Goal: Information Seeking & Learning: Compare options

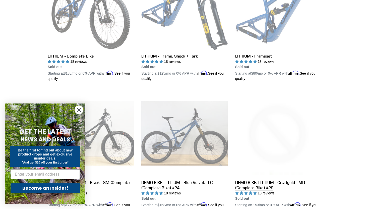
scroll to position [180, 0]
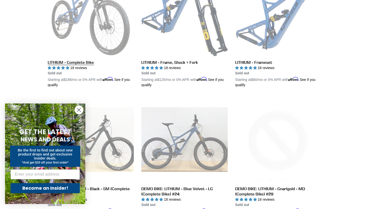
click at [117, 35] on link "LITHIUM - Complete Bike" at bounding box center [91, 29] width 86 height 118
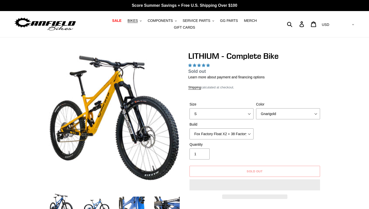
select select "highest-rating"
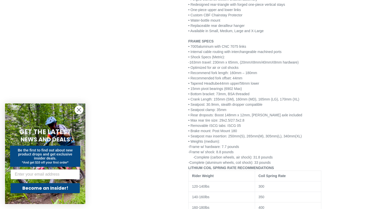
scroll to position [780, 0]
click at [231, 52] on span "• Internal cable routing with interchangeable machined ports" at bounding box center [234, 51] width 93 height 4
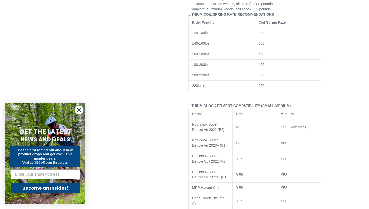
scroll to position [1018, 0]
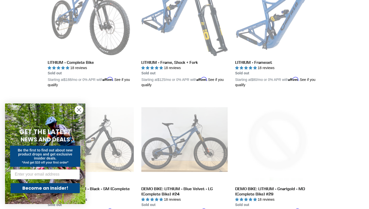
click at [82, 110] on circle "Close dialog" at bounding box center [79, 110] width 8 height 8
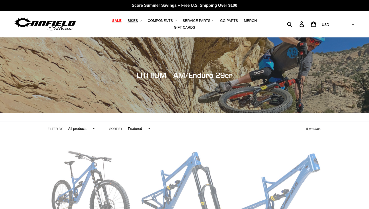
click at [118, 19] on span "SALE" at bounding box center [116, 21] width 9 height 4
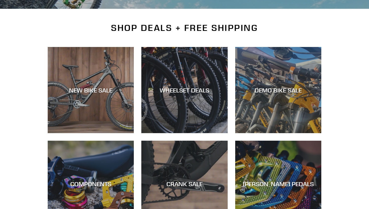
scroll to position [122, 0]
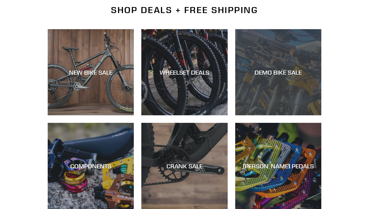
click at [274, 115] on div "DEMO BIKE SALE" at bounding box center [278, 115] width 86 height 0
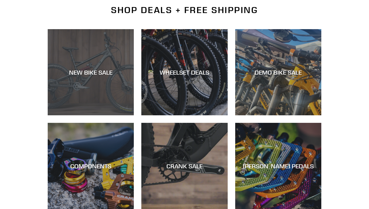
click at [94, 115] on div "NEW BIKE SALE" at bounding box center [91, 115] width 86 height 0
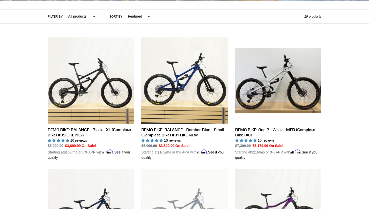
scroll to position [116, 0]
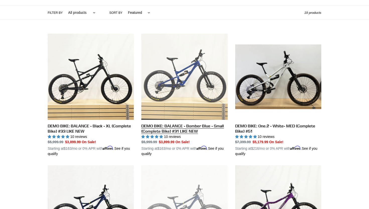
click at [185, 130] on link "DEMO BIKE: BALANCE - Bomber Blue - Small (Complete Bike) #31 LIKE NEW" at bounding box center [184, 95] width 86 height 123
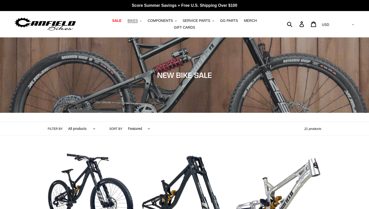
click at [136, 23] on button "BIKES .cls-1{fill:#231f20}" at bounding box center [134, 20] width 19 height 7
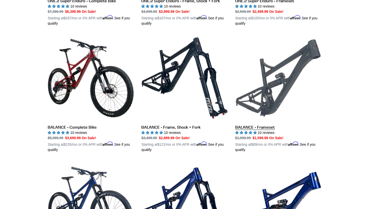
scroll to position [499, 0]
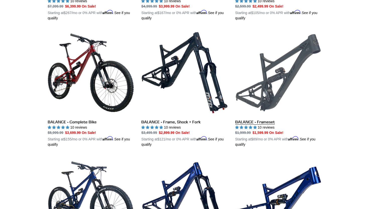
click at [265, 86] on link "BALANCE - Frameset" at bounding box center [278, 89] width 86 height 118
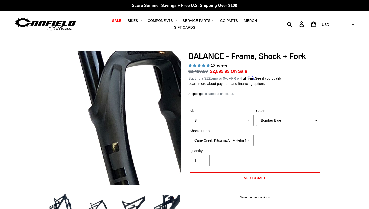
scroll to position [14, 0]
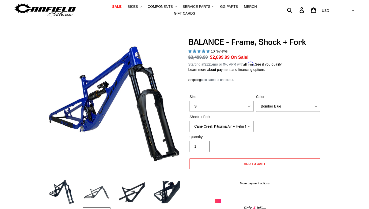
click at [100, 186] on img at bounding box center [97, 192] width 28 height 28
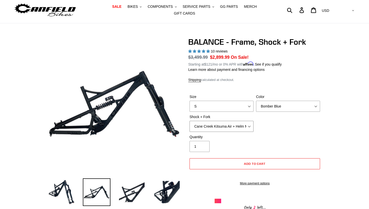
click at [232, 124] on select "Cane Creek Kitsuma Air + Helm MKII 27.5 170mm Fox Float X2 or DHX2 + Fox Float …" at bounding box center [222, 126] width 64 height 11
click at [276, 106] on select "Bomber Blue Goat's Blood Stealth Black" at bounding box center [288, 106] width 64 height 11
click at [256, 101] on select "Bomber Blue Goat's Blood Stealth Black" at bounding box center [288, 106] width 64 height 11
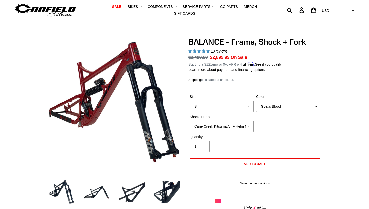
click at [275, 105] on select "Bomber Blue Goat's Blood Stealth Black" at bounding box center [288, 106] width 64 height 11
select select "Stealth Black"
click at [256, 101] on select "Bomber Blue Goat's Blood Stealth Black" at bounding box center [288, 106] width 64 height 11
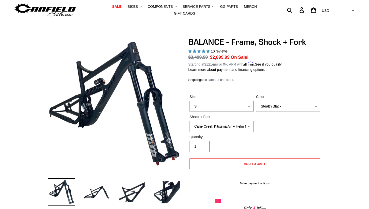
click at [232, 105] on select "S M L XL" at bounding box center [222, 106] width 64 height 11
click at [190, 101] on select "S M L XL" at bounding box center [222, 106] width 64 height 11
click at [236, 122] on select "Cane Creek Kitsuma Air + Helm MKII 27.5 170mm Fox Float X2 or DHX2 + Fox Float …" at bounding box center [222, 126] width 64 height 11
click at [236, 130] on select "Cane Creek Kitsuma Air + Helm MKII 27.5 170mm Fox Float X2 or DHX2 + Fox Float …" at bounding box center [222, 126] width 64 height 11
click at [190, 121] on select "Cane Creek Kitsuma Air + Helm MKII 27.5 170mm Fox Float X2 or DHX2 + Fox Float …" at bounding box center [222, 126] width 64 height 11
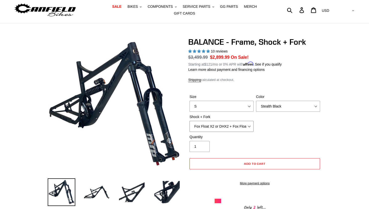
click at [238, 128] on select "Cane Creek Kitsuma Air + Helm MKII 27.5 170mm Fox Float X2 or DHX2 + Fox Float …" at bounding box center [222, 126] width 64 height 11
click at [190, 121] on select "Cane Creek Kitsuma Air + Helm MKII 27.5 170mm Fox Float X2 or DHX2 + Fox Float …" at bounding box center [222, 126] width 64 height 11
click at [234, 125] on select "Cane Creek Kitsuma Air + Helm MKII 27.5 170mm Fox Float X2 or DHX2 + Fox Float …" at bounding box center [222, 126] width 64 height 11
click at [190, 121] on select "Cane Creek Kitsuma Air + Helm MKII 27.5 170mm Fox Float X2 or DHX2 + Fox Float …" at bounding box center [222, 126] width 64 height 11
click at [237, 127] on select "Cane Creek Kitsuma Air + Helm MKII 27.5 170mm Fox Float X2 or DHX2 + Fox Float …" at bounding box center [222, 126] width 64 height 11
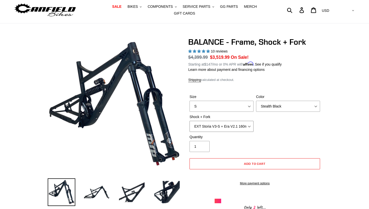
select select "Cane Creek Kitsuma Air + Helm MKII 27.5 170mm"
click at [190, 121] on select "Cane Creek Kitsuma Air + Helm MKII 27.5 170mm Fox Float X2 or DHX2 + Fox Float …" at bounding box center [222, 126] width 64 height 11
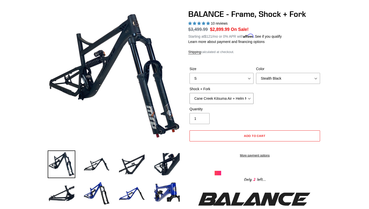
scroll to position [80, 0]
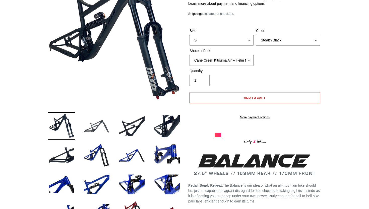
click at [97, 128] on img at bounding box center [97, 126] width 28 height 28
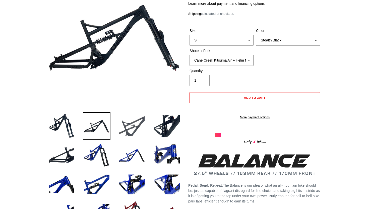
click at [130, 128] on img at bounding box center [132, 126] width 28 height 28
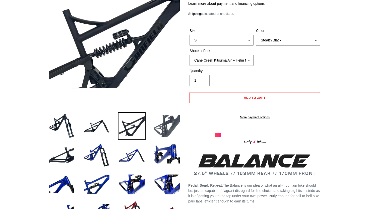
click at [161, 127] on img at bounding box center [167, 126] width 28 height 28
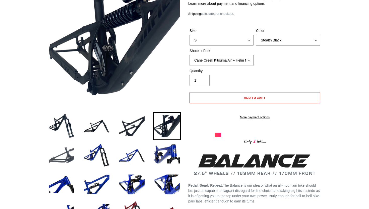
click at [64, 155] on img at bounding box center [62, 155] width 28 height 28
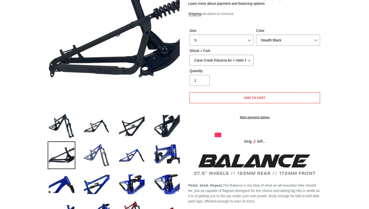
click at [98, 156] on img at bounding box center [97, 155] width 28 height 28
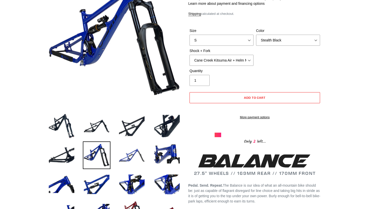
click at [139, 159] on img at bounding box center [132, 155] width 28 height 28
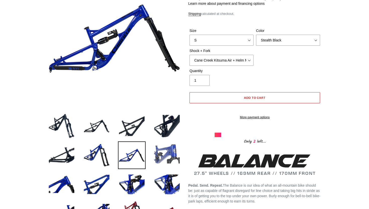
click at [162, 155] on img at bounding box center [167, 155] width 28 height 28
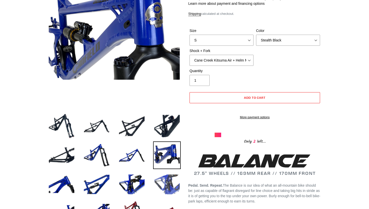
click at [163, 180] on img at bounding box center [167, 184] width 28 height 28
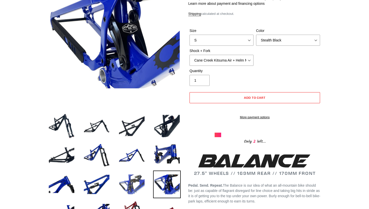
click at [125, 180] on img at bounding box center [132, 184] width 28 height 28
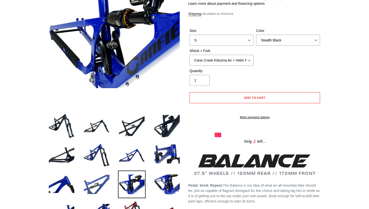
click at [97, 183] on img at bounding box center [97, 184] width 28 height 28
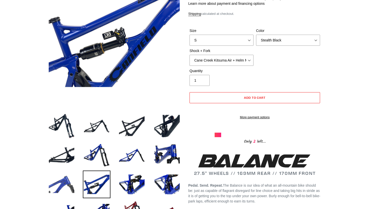
click at [72, 186] on img at bounding box center [62, 184] width 28 height 28
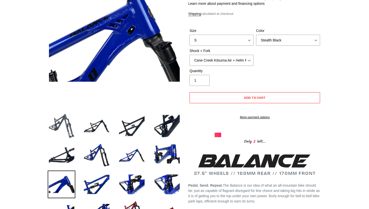
click at [62, 138] on img at bounding box center [62, 126] width 28 height 28
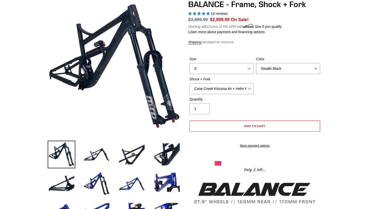
scroll to position [0, 0]
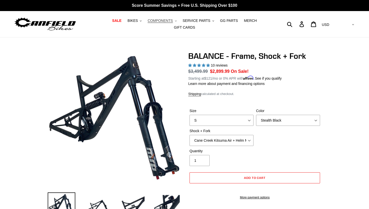
click at [169, 20] on span "COMPONENTS" at bounding box center [160, 21] width 25 height 4
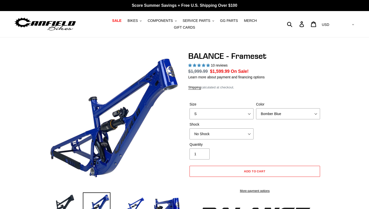
select select "highest-rating"
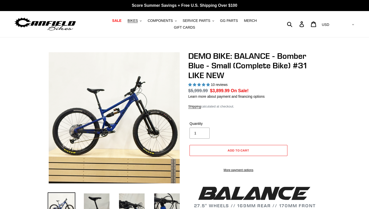
select select "highest-rating"
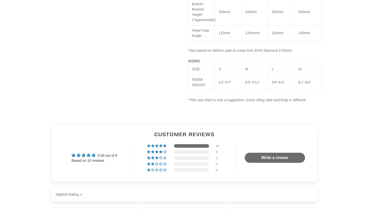
scroll to position [858, 0]
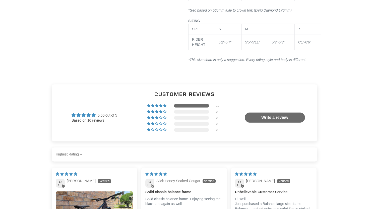
scroll to position [1000, 0]
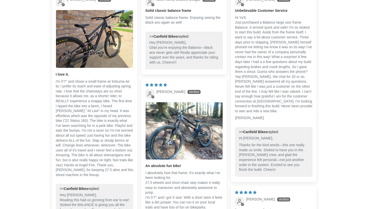
scroll to position [1084, 0]
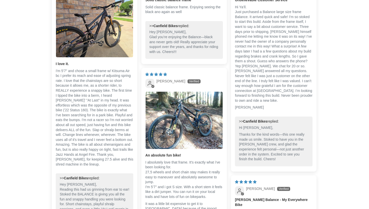
scroll to position [1094, 0]
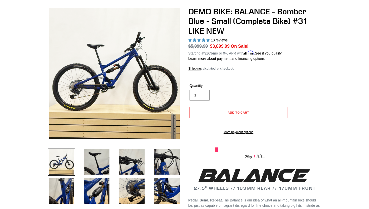
scroll to position [53, 0]
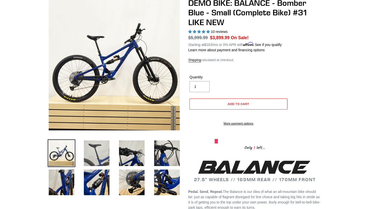
click at [107, 156] on img at bounding box center [97, 153] width 28 height 28
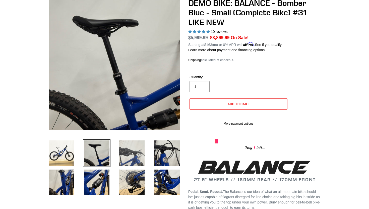
click at [132, 156] on img at bounding box center [132, 153] width 28 height 28
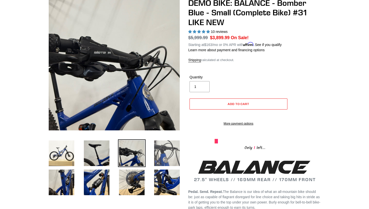
click at [165, 150] on img at bounding box center [167, 153] width 28 height 28
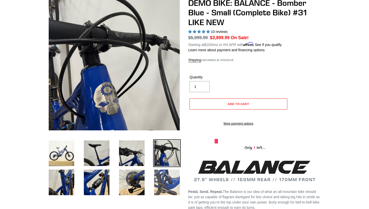
click at [159, 177] on img at bounding box center [167, 182] width 28 height 28
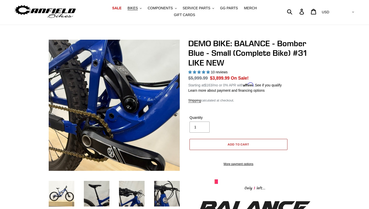
scroll to position [11, 0]
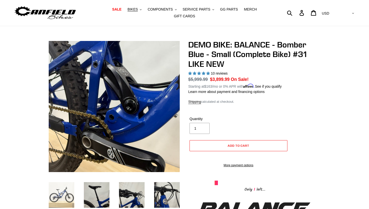
click at [71, 193] on img at bounding box center [62, 195] width 28 height 28
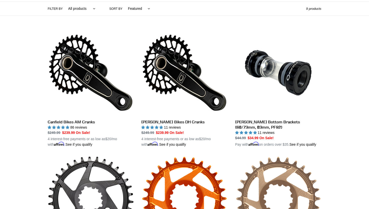
scroll to position [112, 0]
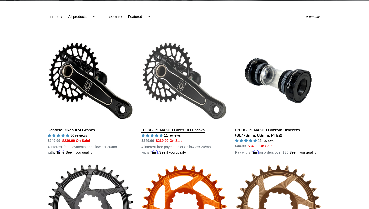
click at [177, 77] on link "[PERSON_NAME] Bikes DH Cranks" at bounding box center [184, 97] width 86 height 118
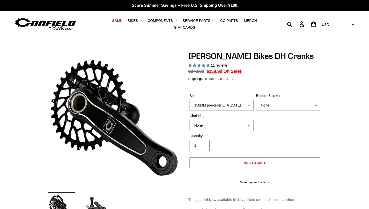
select select "highest-rating"
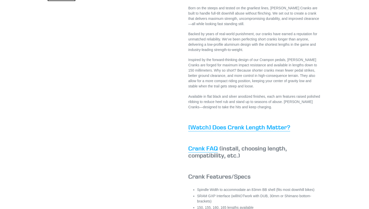
scroll to position [218, 0]
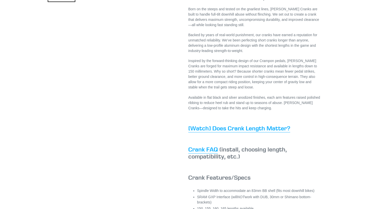
click at [338, 100] on div "[PERSON_NAME] Bikes DH Cranks 11 reviews Regular price $249.99 Sale price $239.…" at bounding box center [184, 65] width 369 height 464
click at [336, 89] on div "[PERSON_NAME] Bikes DH Cranks 11 reviews Regular price $249.99 Sale price $239.…" at bounding box center [184, 65] width 369 height 464
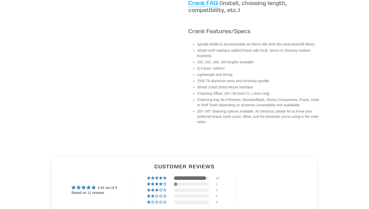
scroll to position [365, 0]
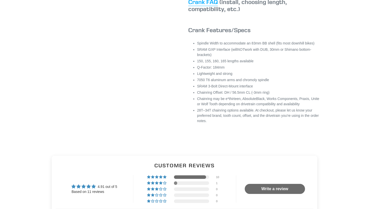
click at [289, 53] on li "SRAM GXP Interface (will NOT work with DUB, 30mm or Shimano bottom-brackets)" at bounding box center [259, 52] width 124 height 11
click at [310, 55] on li "SRAM GXP Interface (will NOT work with DUB, 30mm or Shimano bottom-brackets)" at bounding box center [259, 52] width 124 height 11
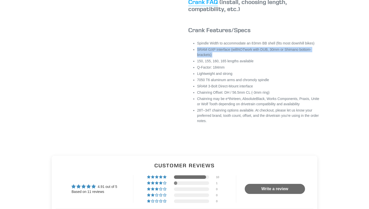
click at [307, 46] on li "Spindle Width to accommodate an 83mm BB shell (fits most downhill bikes)" at bounding box center [259, 43] width 124 height 5
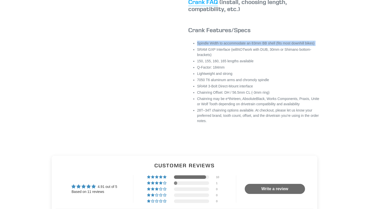
click at [307, 46] on li "Spindle Width to accommodate an 83mm BB shell (fits most downhill bikes)" at bounding box center [259, 43] width 124 height 5
click at [307, 56] on li "SRAM GXP Interface (will NOT work with DUB, 30mm or Shimano bottom-brackets)" at bounding box center [259, 52] width 124 height 11
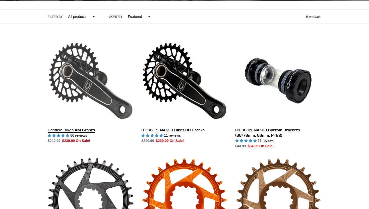
click at [97, 91] on link "Canfield Bikes AM Cranks" at bounding box center [91, 91] width 86 height 106
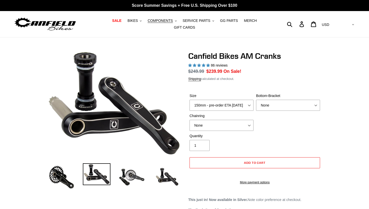
select select "highest-rating"
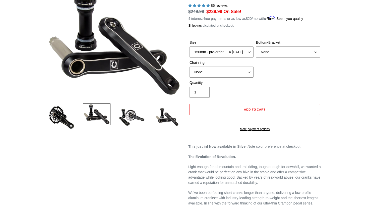
scroll to position [50, 0]
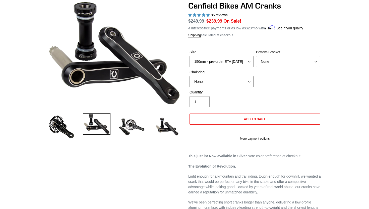
click at [225, 84] on select "None 30t Round (Boost 148) 30t Oval (Boost 148) 32t Round (Boost 148) 32t Oval …" at bounding box center [222, 81] width 64 height 11
click at [231, 56] on select "150mm - pre-order ETA [DATE] 155mm - pre-order ETA [DATE] 160mm - pre-order ETA…" at bounding box center [222, 61] width 64 height 11
click at [137, 129] on img at bounding box center [132, 127] width 28 height 28
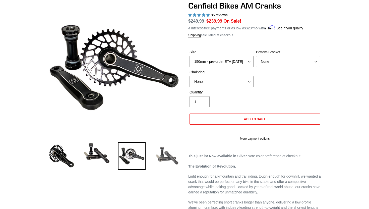
click at [168, 158] on img at bounding box center [167, 156] width 28 height 28
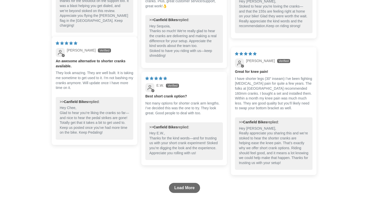
scroll to position [785, 0]
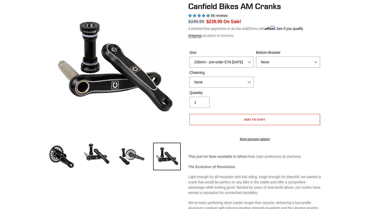
scroll to position [0, 0]
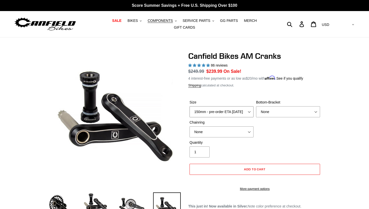
click at [227, 110] on select "150mm - pre-order ETA 9/30/25 155mm - pre-order ETA 9/30/25 160mm - pre-order E…" at bounding box center [222, 111] width 64 height 11
select select "160mm - pre-order ETA 9/30/25"
click at [190, 106] on select "150mm - pre-order ETA 9/30/25 155mm - pre-order ETA 9/30/25 160mm - pre-order E…" at bounding box center [222, 111] width 64 height 11
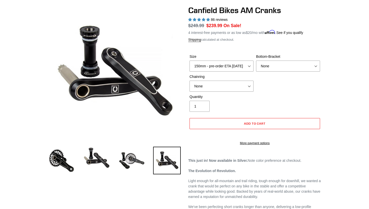
scroll to position [47, 0]
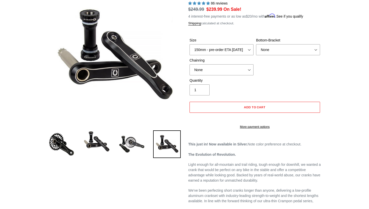
scroll to position [62, 0]
click at [212, 49] on select "150mm - pre-order ETA 9/30/25 155mm - pre-order ETA 9/30/25 160mm - pre-order E…" at bounding box center [222, 49] width 64 height 11
click at [287, 48] on select "None BSA Threaded 68/73mm Press Fit PF92" at bounding box center [288, 49] width 64 height 11
select select "BSA Threaded 68/73mm"
click at [256, 44] on select "None BSA Threaded 68/73mm Press Fit PF92" at bounding box center [288, 49] width 64 height 11
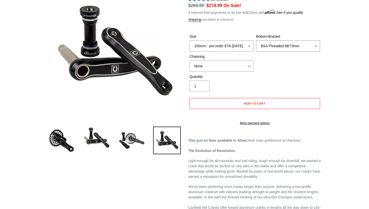
scroll to position [67, 0]
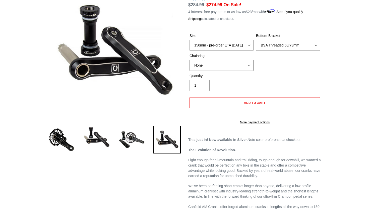
click at [228, 63] on select "None 30t Round (Boost 148) 30t Oval (Boost 148) 32t Round (Boost 148) 32t Oval …" at bounding box center [222, 65] width 64 height 11
click at [190, 60] on select "None 30t Round (Boost 148) 30t Oval (Boost 148) 32t Round (Boost 148) 32t Oval …" at bounding box center [222, 65] width 64 height 11
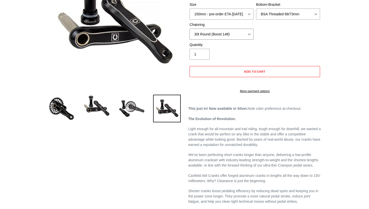
scroll to position [98, 0]
click at [218, 34] on select "None 30t Round (Boost 148) 30t Oval (Boost 148) 32t Round (Boost 148) 32t Oval …" at bounding box center [222, 33] width 64 height 11
select select "30t Oval (Boost 148)"
click at [190, 28] on select "None 30t Round (Boost 148) 30t Oval (Boost 148) 32t Round (Boost 148) 32t Oval …" at bounding box center [222, 33] width 64 height 11
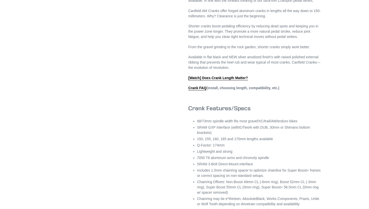
scroll to position [335, 0]
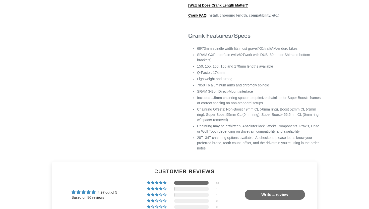
click at [252, 63] on li "SRAM GXP Interface (will NOT work with DUB, 30mm or Shimano bottom brackets)" at bounding box center [259, 57] width 124 height 11
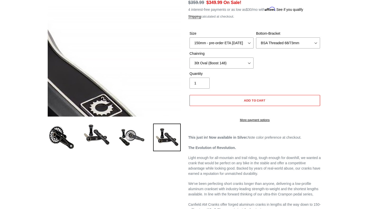
scroll to position [0, 0]
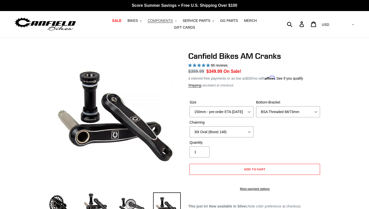
click at [174, 21] on button "COMPONENTS .cls-1{fill:#231f20}" at bounding box center [162, 20] width 34 height 7
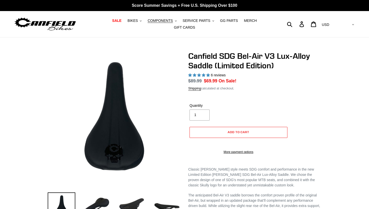
select select "highest-rating"
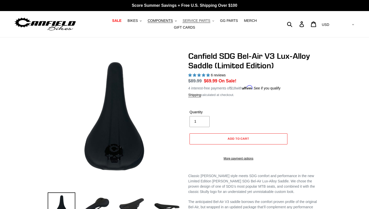
click at [209, 19] on span "SERVICE PARTS" at bounding box center [197, 21] width 28 height 4
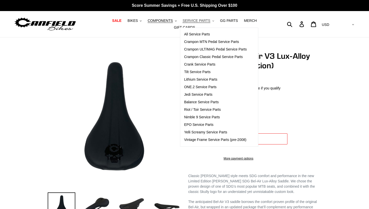
click at [209, 19] on span "SERVICE PARTS" at bounding box center [197, 21] width 28 height 4
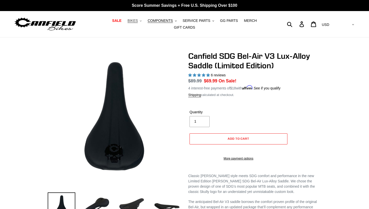
click at [138, 19] on span "BIKES" at bounding box center [133, 21] width 10 height 4
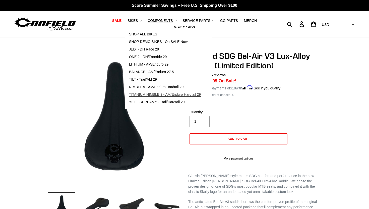
click at [192, 95] on span "TITANIUM NIMBLE 9 - AM/Enduro Hardtail 29" at bounding box center [165, 94] width 72 height 4
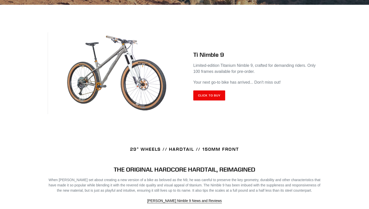
scroll to position [196, 0]
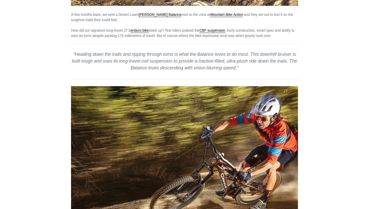
scroll to position [180, 0]
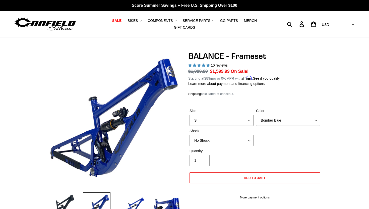
select select "highest-rating"
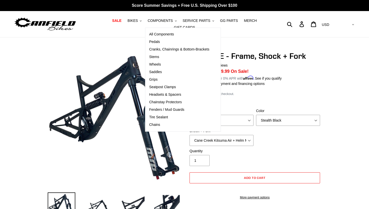
select select "Stealth Black"
select select "highest-rating"
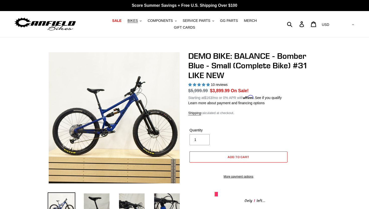
select select "highest-rating"
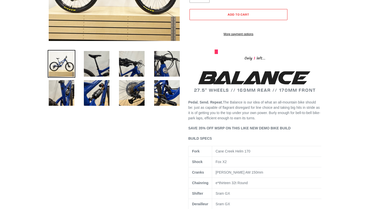
scroll to position [7, 0]
